Goal: Task Accomplishment & Management: Complete application form

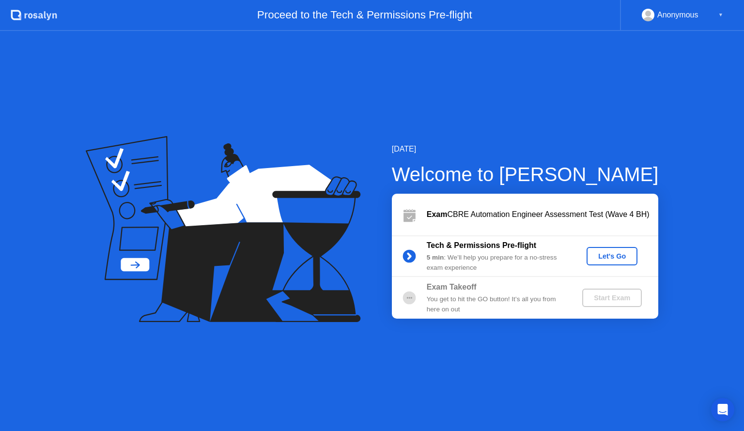
click at [605, 254] on div "Let's Go" at bounding box center [611, 256] width 43 height 8
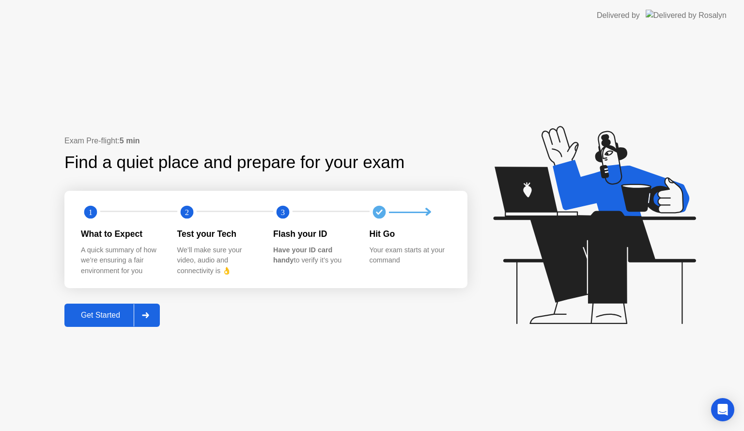
click at [93, 315] on div "Get Started" at bounding box center [100, 315] width 66 height 9
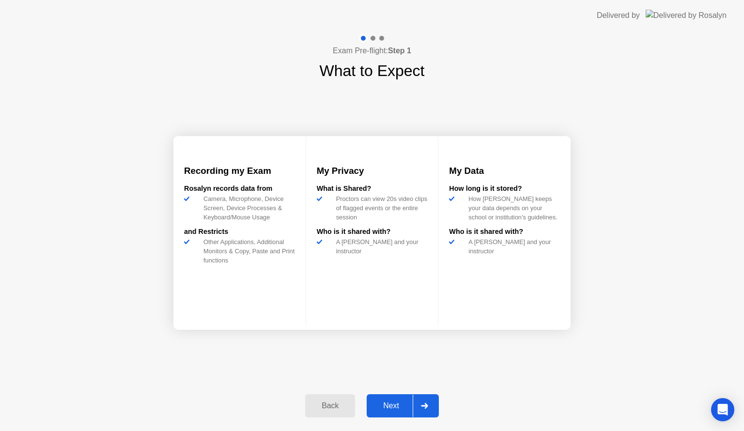
click at [384, 409] on div "Next" at bounding box center [391, 406] width 43 height 9
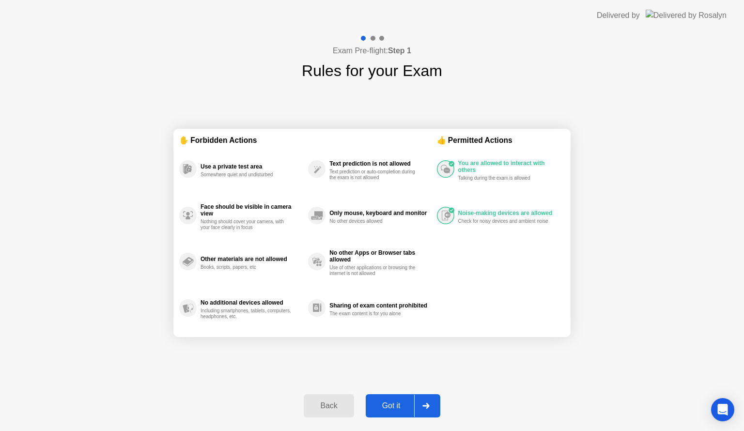
click at [439, 406] on button "Got it" at bounding box center [403, 405] width 75 height 23
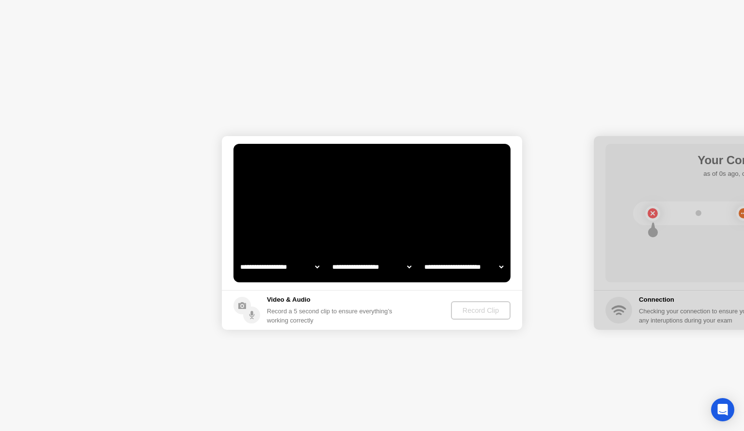
select select "**********"
select select "*******"
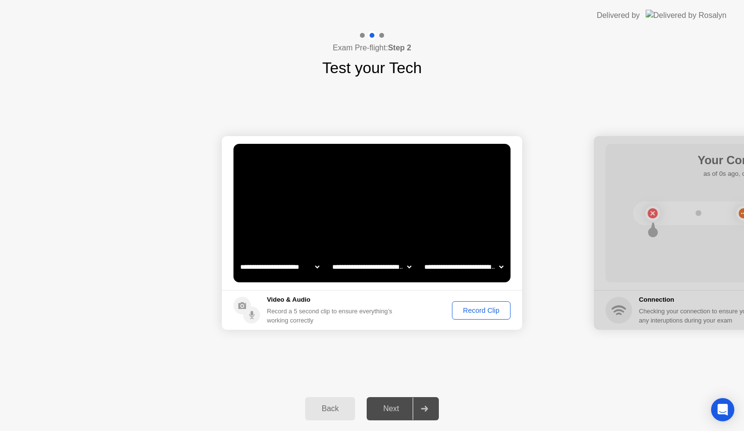
click at [478, 310] on div "Record Clip" at bounding box center [481, 311] width 52 height 8
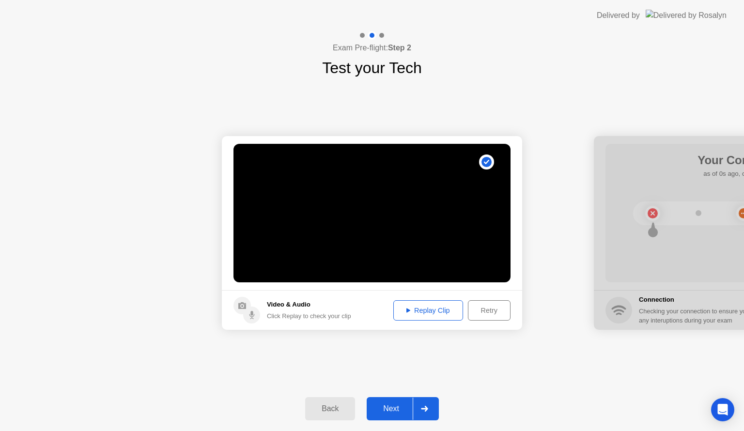
click at [387, 413] on div "Next" at bounding box center [391, 408] width 43 height 9
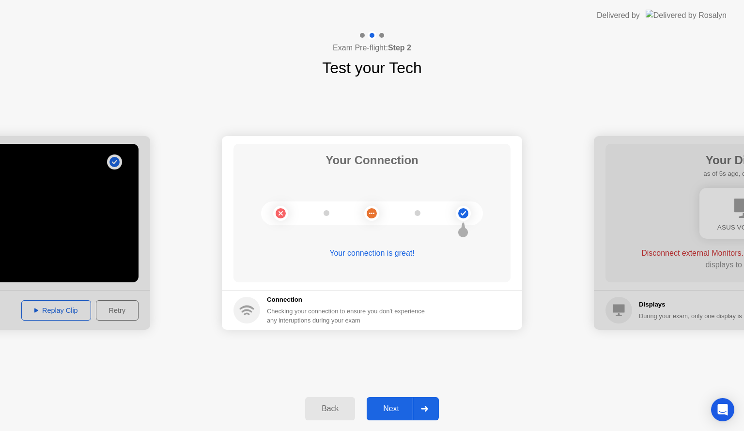
click at [387, 413] on div "Next" at bounding box center [391, 408] width 43 height 9
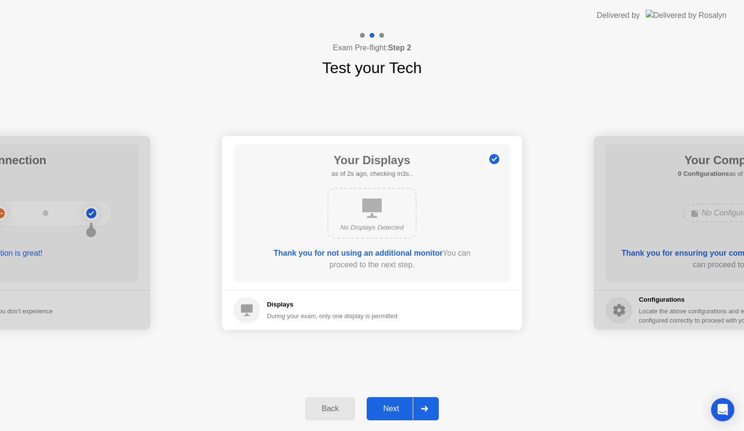
click at [387, 404] on div "Next" at bounding box center [391, 408] width 43 height 9
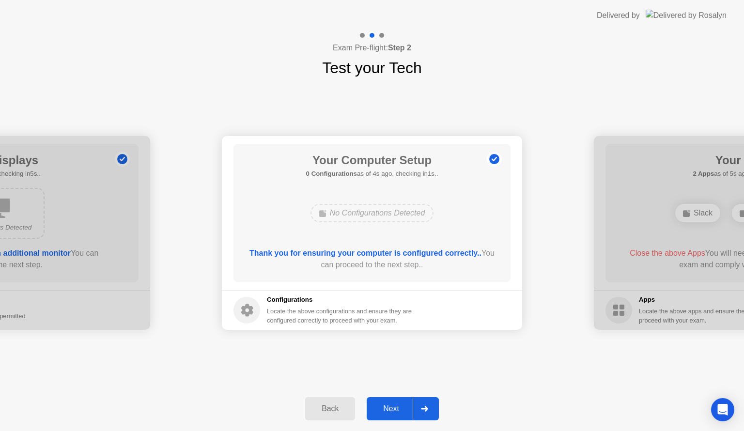
click at [387, 404] on div "Next" at bounding box center [391, 408] width 43 height 9
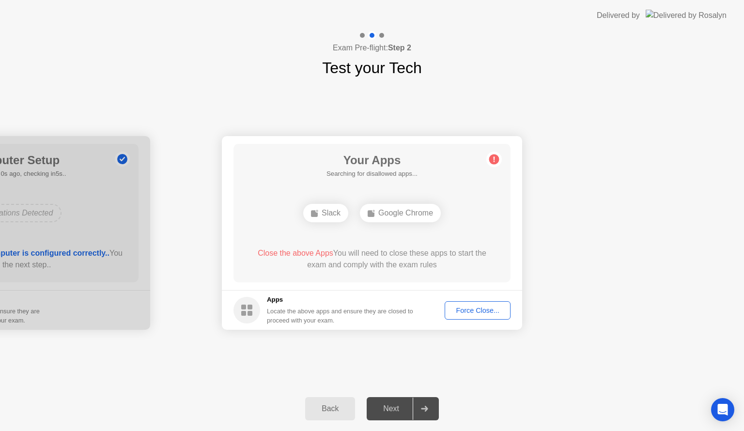
click at [466, 310] on div "Force Close..." at bounding box center [477, 311] width 59 height 8
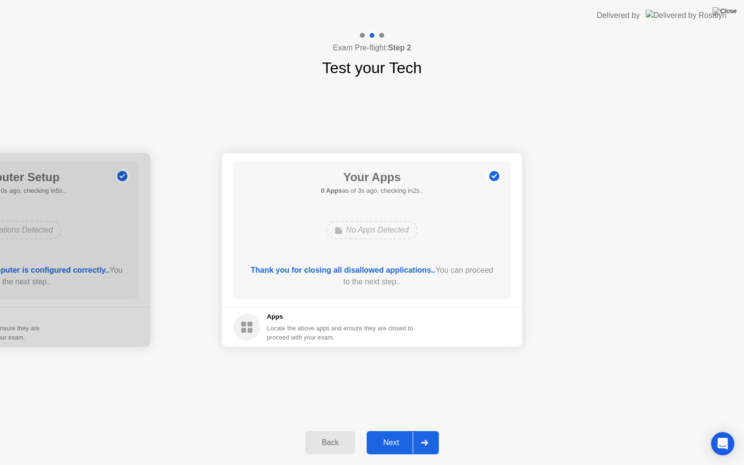
click at [397, 431] on div "Next" at bounding box center [391, 442] width 43 height 9
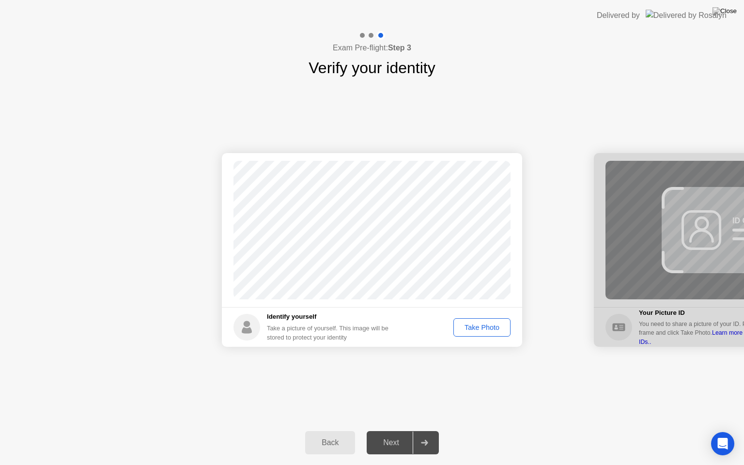
click at [483, 324] on div "Take Photo" at bounding box center [482, 328] width 50 height 8
click at [482, 329] on div "Retake" at bounding box center [488, 328] width 38 height 8
click at [482, 329] on div "Take Photo" at bounding box center [482, 328] width 50 height 8
click at [387, 431] on div "Next" at bounding box center [391, 442] width 43 height 9
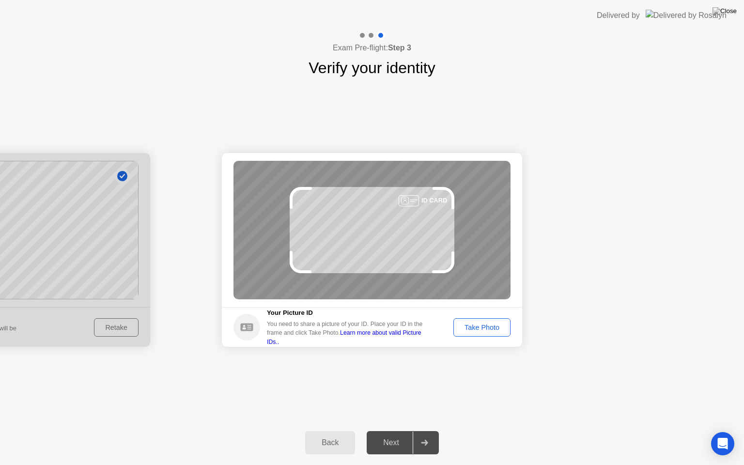
click at [472, 329] on div "Take Photo" at bounding box center [482, 328] width 50 height 8
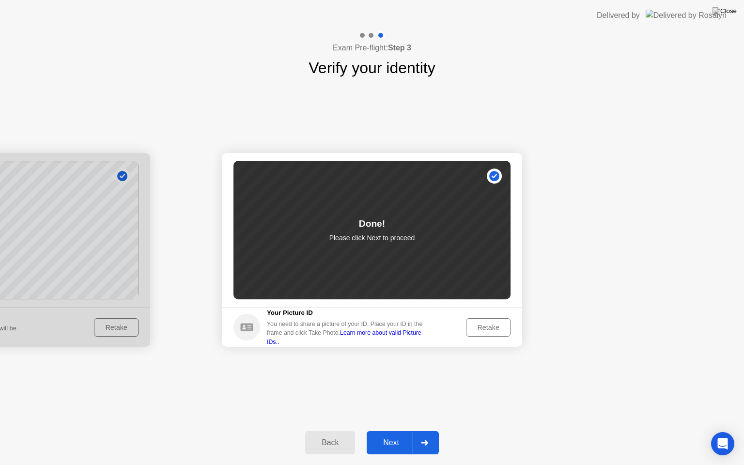
click at [386, 431] on div "Next" at bounding box center [391, 442] width 43 height 9
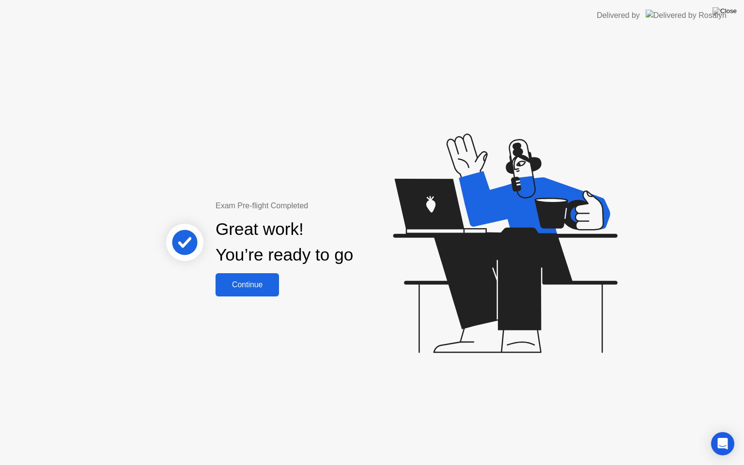
click at [238, 288] on div "Continue" at bounding box center [247, 284] width 58 height 9
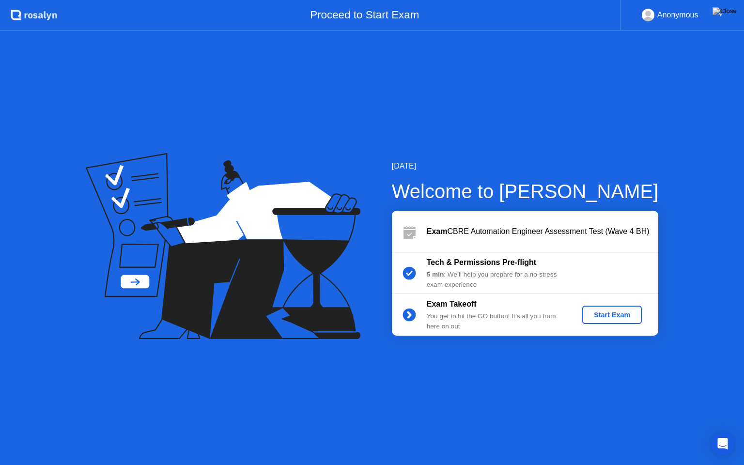
click at [608, 315] on div "Start Exam" at bounding box center [612, 315] width 52 height 8
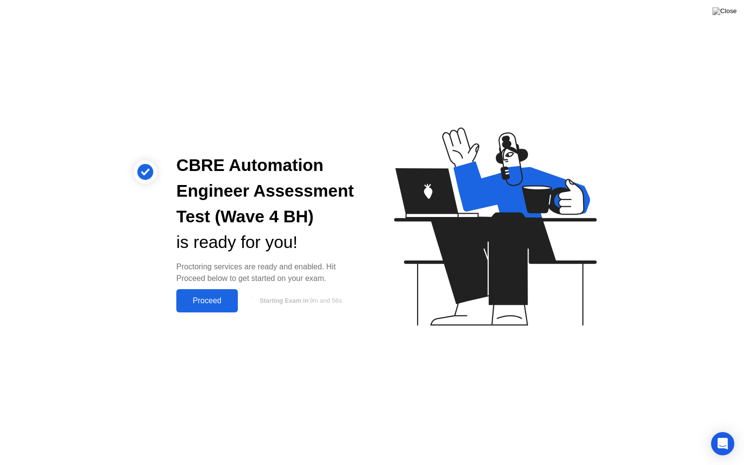
click at [198, 298] on div "Proceed" at bounding box center [207, 300] width 56 height 9
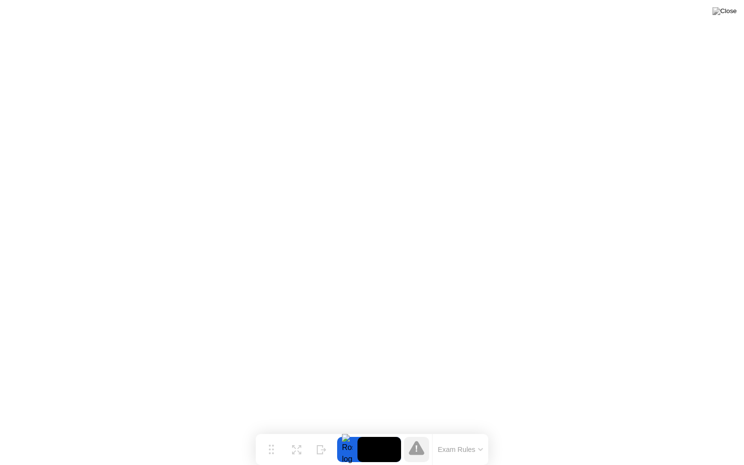
click at [468, 431] on button "Exam Rules" at bounding box center [460, 449] width 51 height 9
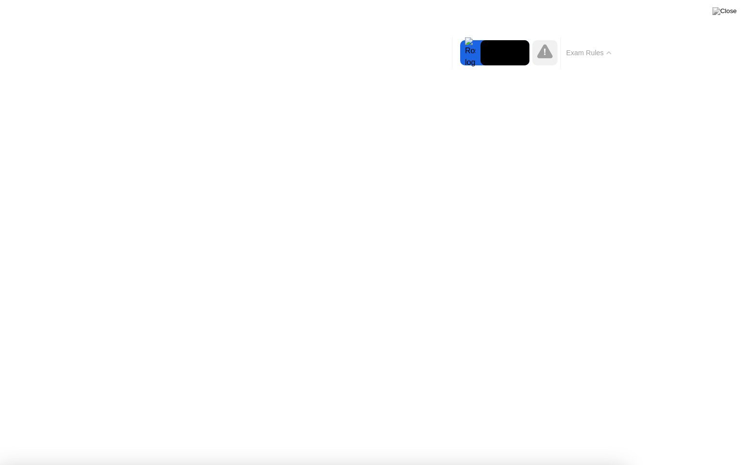
click at [542, 44] on div at bounding box center [544, 52] width 25 height 25
click at [592, 50] on button "Exam Rules" at bounding box center [588, 52] width 51 height 9
click at [728, 15] on img at bounding box center [724, 11] width 24 height 8
